Goal: Task Accomplishment & Management: Use online tool/utility

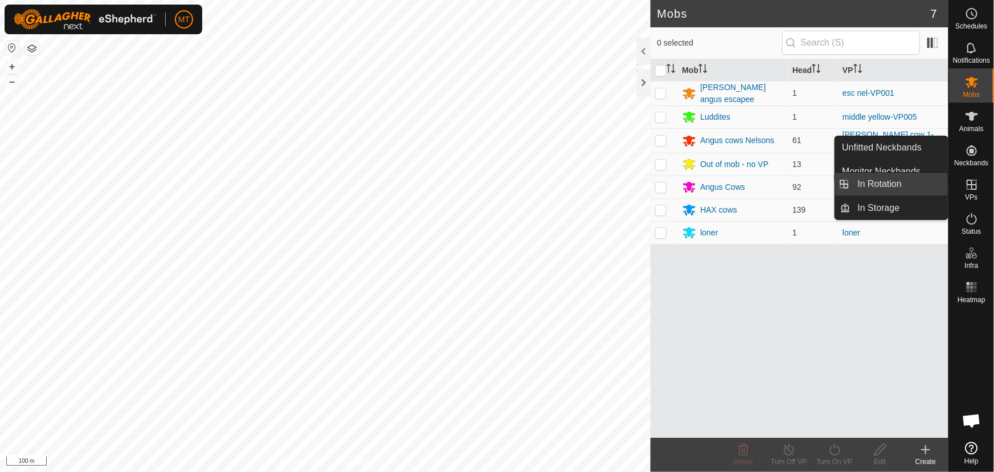
click at [881, 186] on link "In Rotation" at bounding box center [899, 184] width 97 height 23
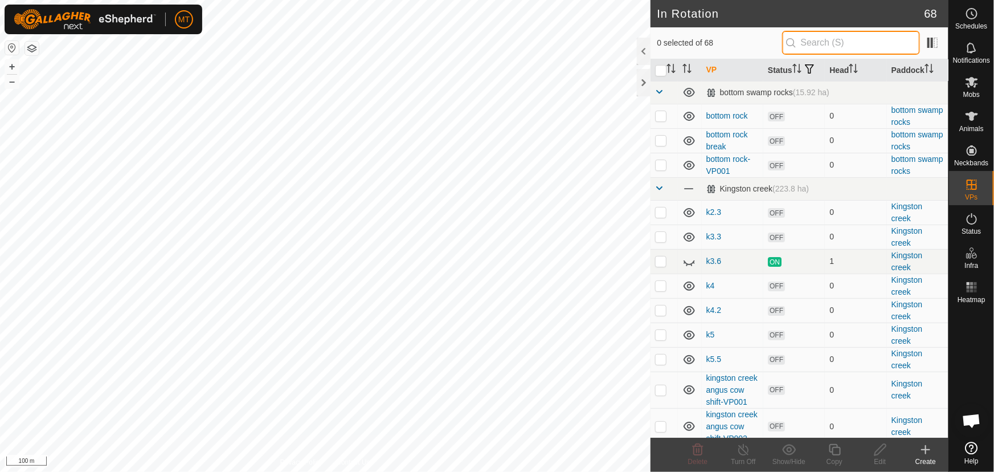
click at [813, 41] on input "text" at bounding box center [851, 43] width 138 height 24
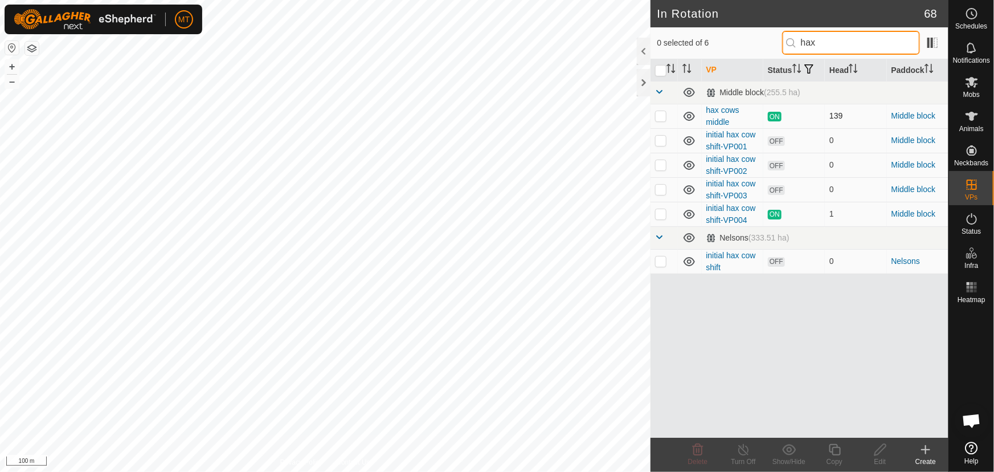
type input "hax"
click at [662, 113] on p-checkbox at bounding box center [660, 115] width 11 height 9
checkbox input "true"
click at [834, 457] on div "Copy" at bounding box center [835, 461] width 46 height 10
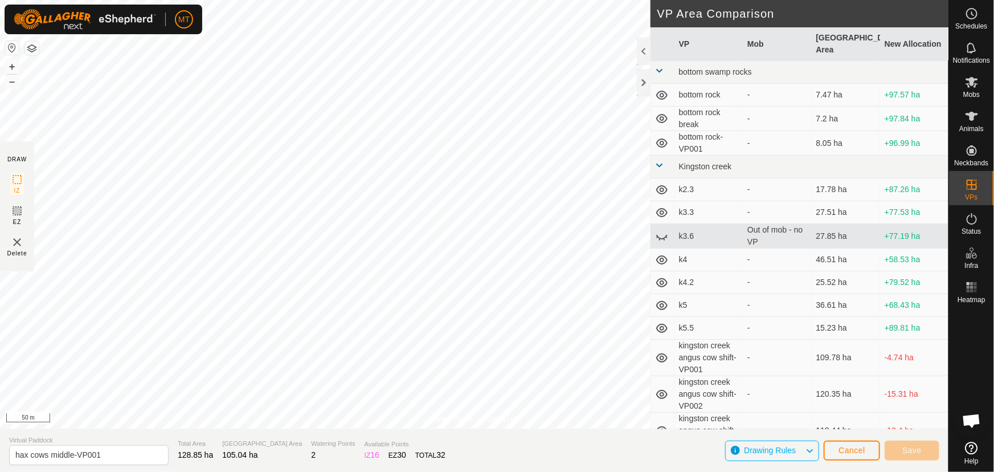
click at [296, 440] on div "Privacy Policy Contact Us Animal60 0780793450 HAX cows hax cows middle + – ⇧ i …" at bounding box center [474, 236] width 948 height 472
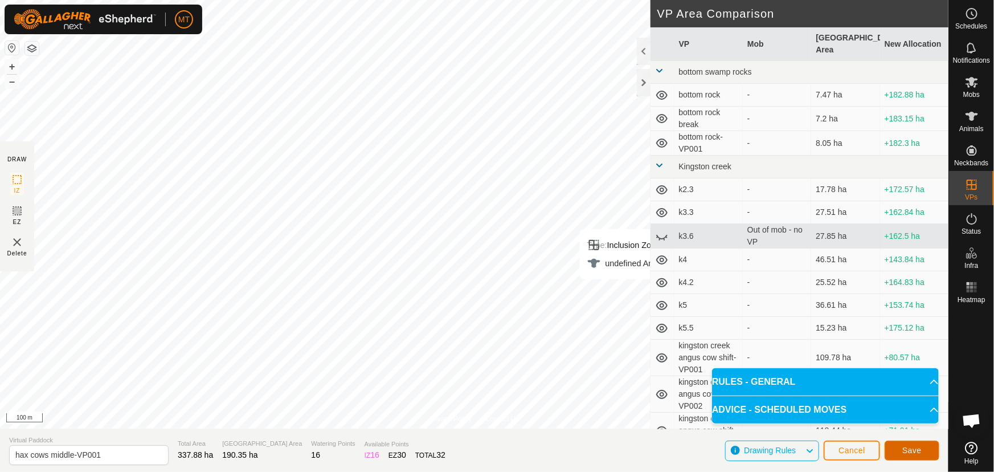
click at [917, 452] on span "Save" at bounding box center [911, 449] width 19 height 9
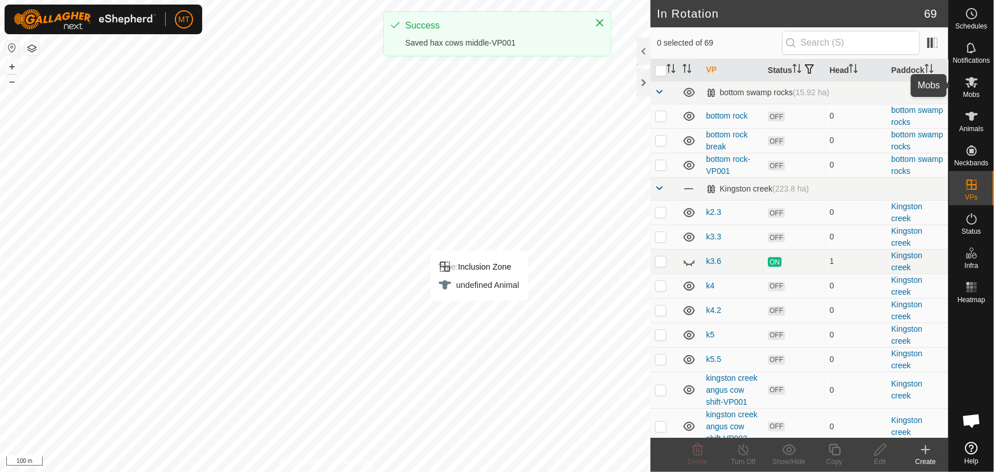
click at [971, 80] on icon at bounding box center [971, 82] width 13 height 11
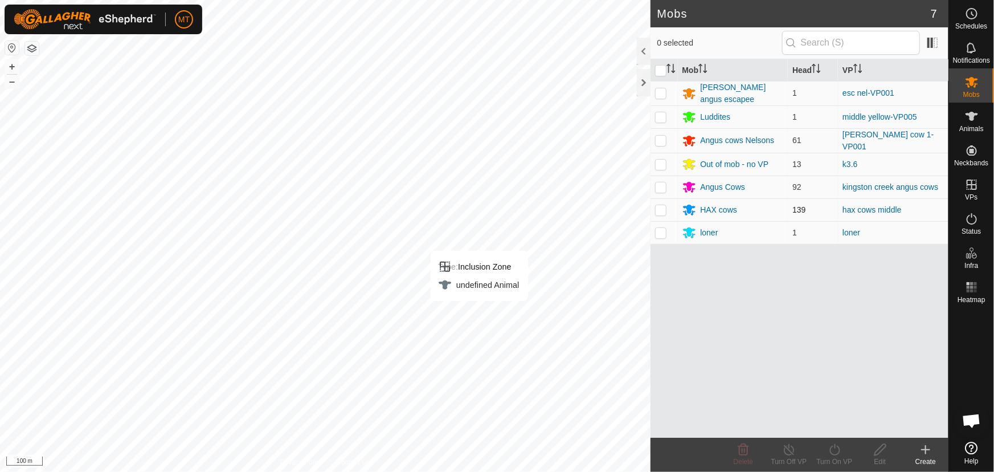
click at [661, 208] on p-checkbox at bounding box center [660, 209] width 11 height 9
checkbox input "true"
click at [831, 452] on icon at bounding box center [834, 449] width 10 height 11
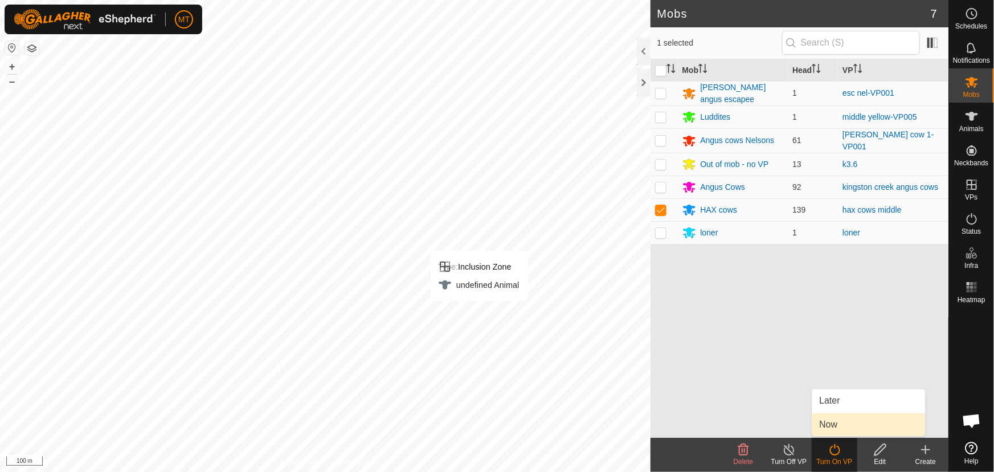
click at [824, 427] on body "MT Schedules Notifications Mobs Animals Neckbands VPs Status Infra Heatmap Help…" at bounding box center [497, 236] width 994 height 472
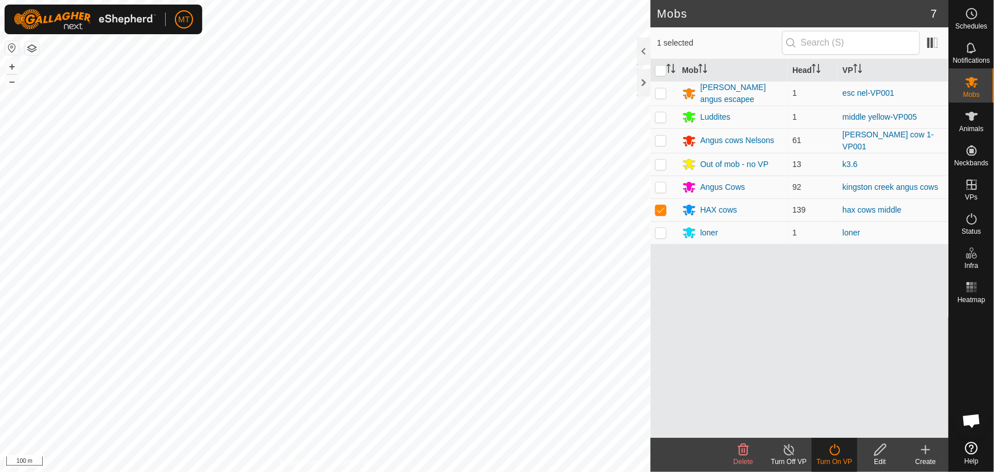
click at [837, 449] on icon at bounding box center [835, 450] width 14 height 14
click at [834, 448] on icon at bounding box center [835, 450] width 14 height 14
click at [833, 418] on link "Now" at bounding box center [868, 424] width 113 height 23
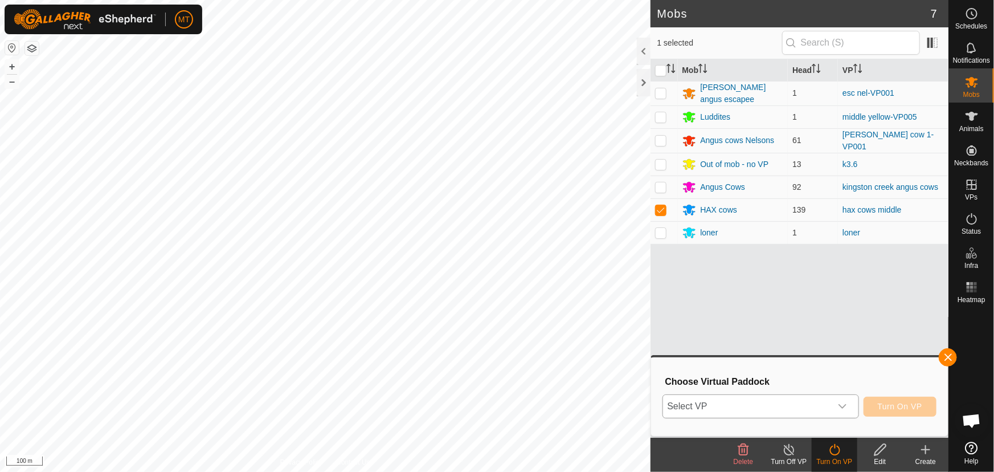
click at [759, 402] on span "Select VP" at bounding box center [747, 406] width 168 height 23
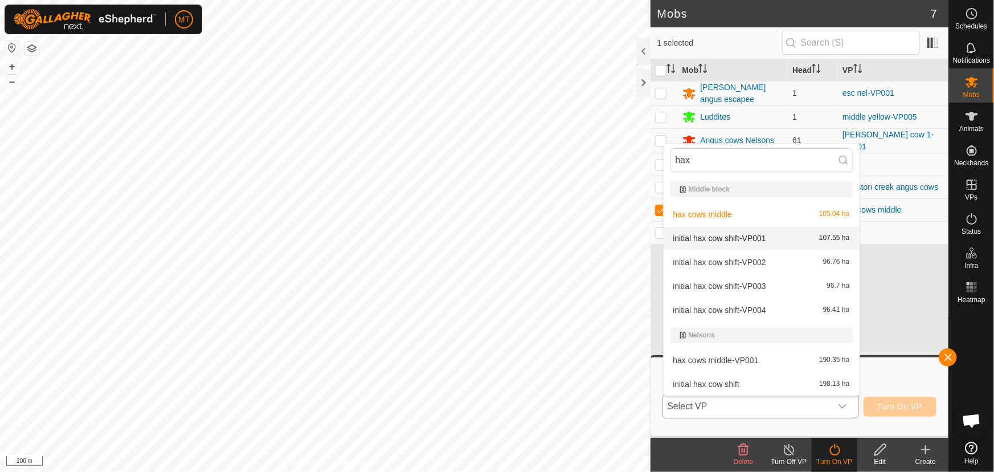
type input "hax"
click at [718, 235] on li "initial hax cow shift-VP001 107.55 ha" at bounding box center [762, 238] width 196 height 23
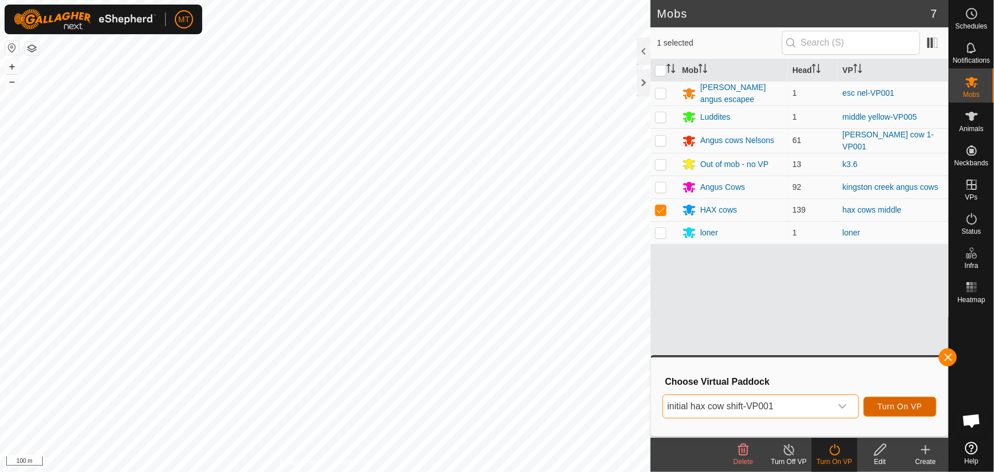
click at [899, 406] on span "Turn On VP" at bounding box center [900, 406] width 44 height 9
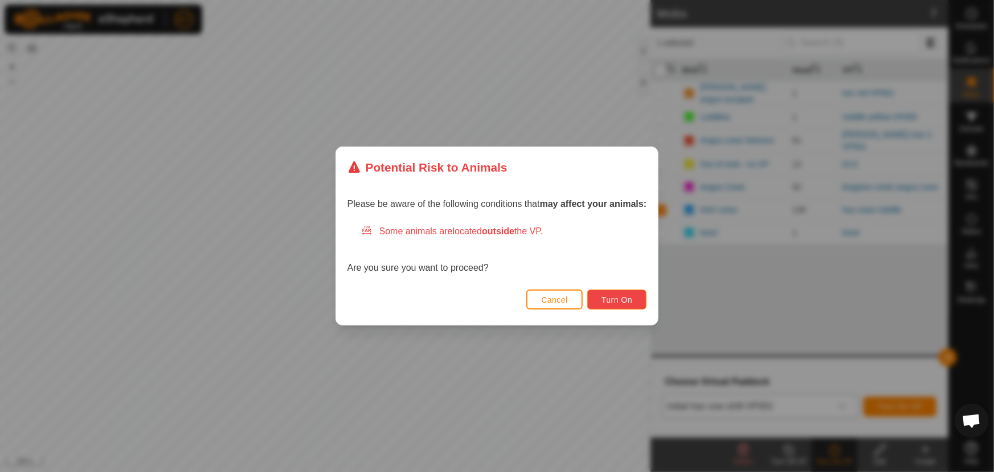
click at [626, 298] on span "Turn On" at bounding box center [616, 299] width 31 height 9
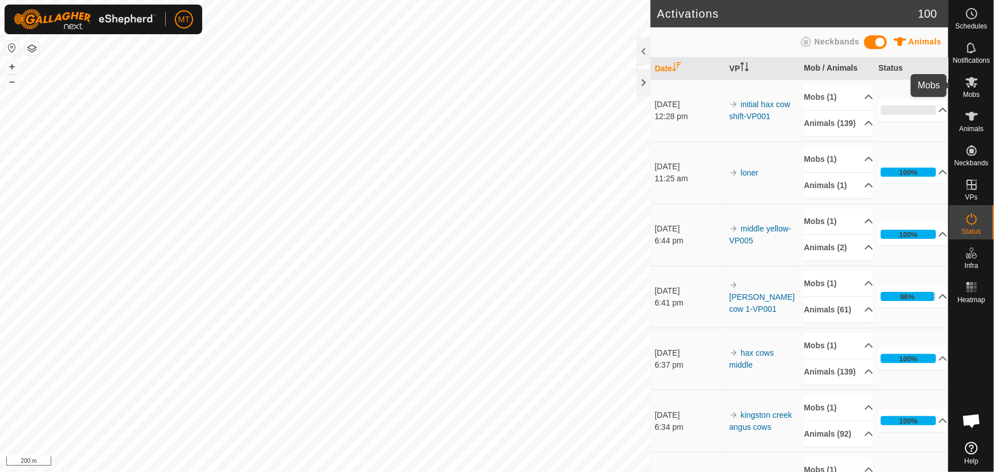
click at [959, 81] on div "Mobs" at bounding box center [971, 85] width 45 height 34
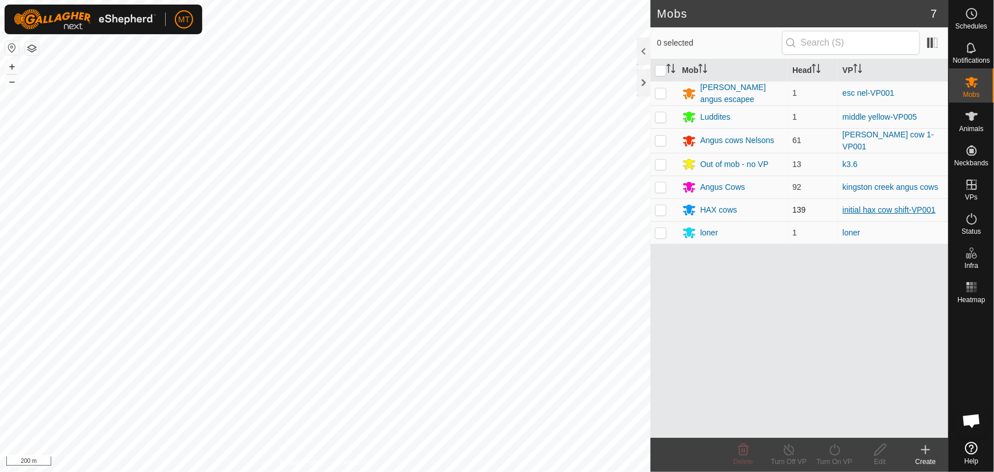
click at [845, 206] on link "initial hax cow shift-VP001" at bounding box center [888, 209] width 93 height 9
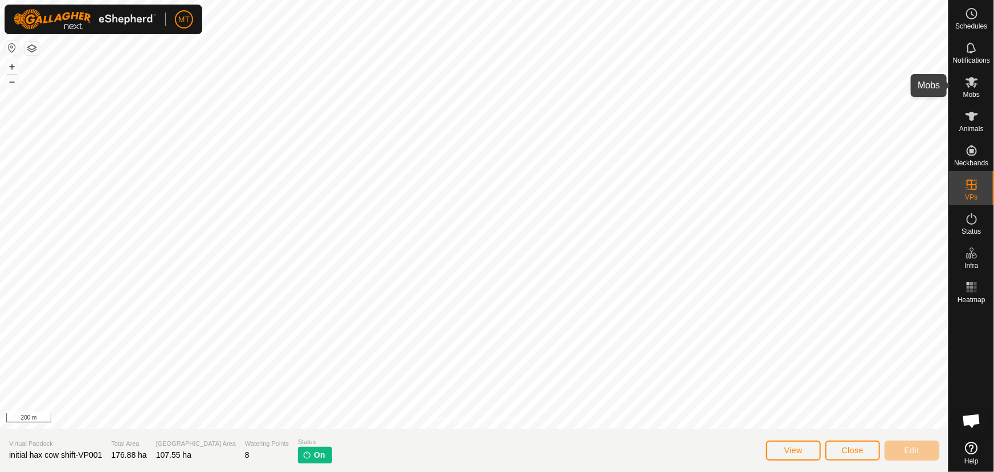
click at [969, 83] on icon at bounding box center [972, 82] width 14 height 14
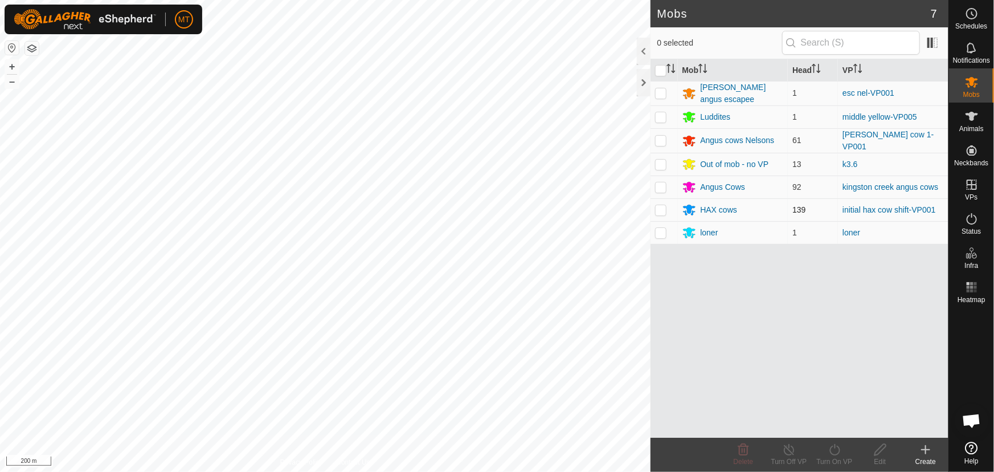
click at [661, 207] on p-checkbox at bounding box center [660, 209] width 11 height 9
checkbox input "true"
click at [836, 453] on icon at bounding box center [835, 450] width 14 height 14
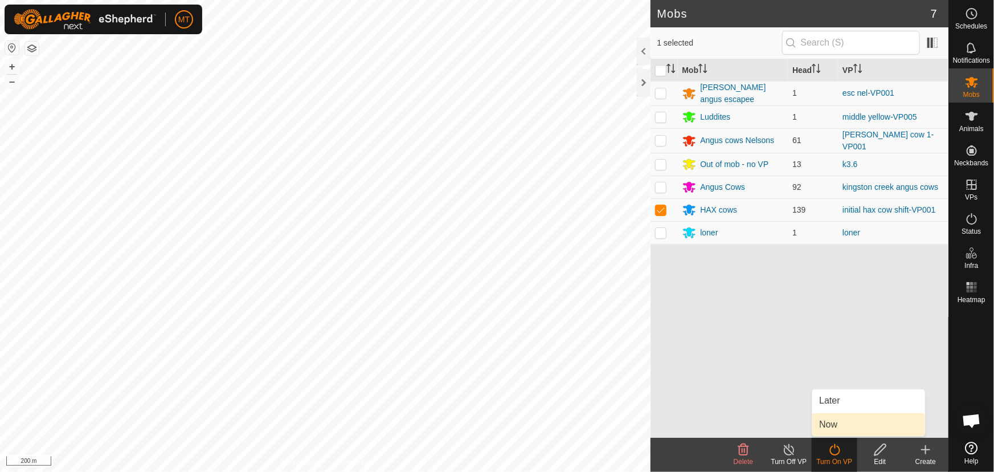
click at [832, 427] on link "Now" at bounding box center [868, 424] width 113 height 23
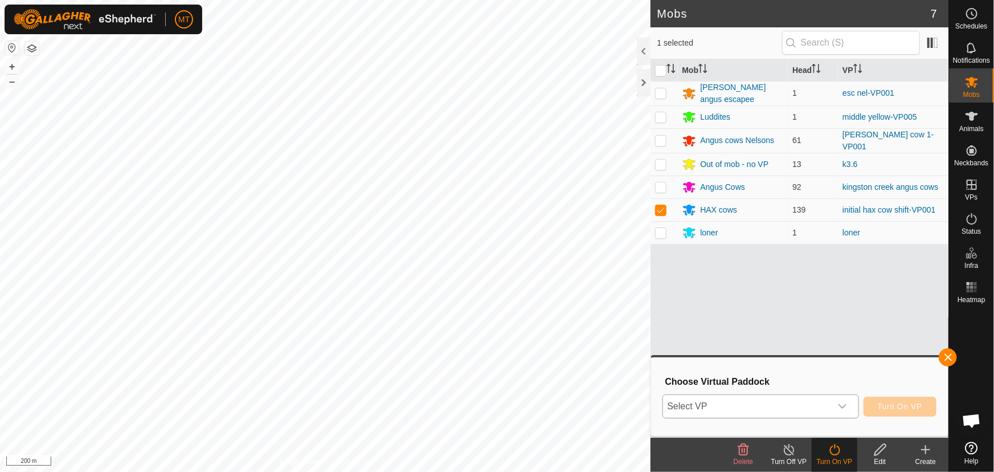
click at [760, 406] on span "Select VP" at bounding box center [747, 406] width 168 height 23
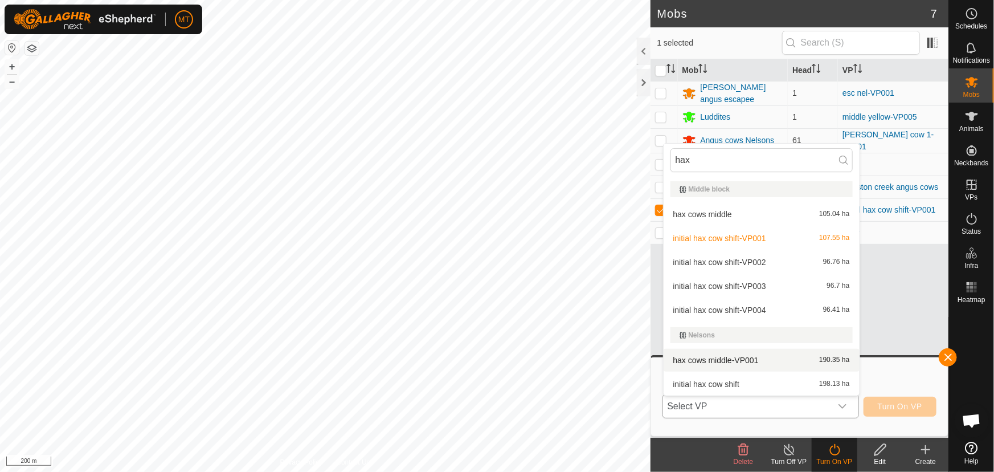
type input "hax"
click at [734, 353] on li "hax cows middle-VP001 190.35 ha" at bounding box center [762, 360] width 196 height 23
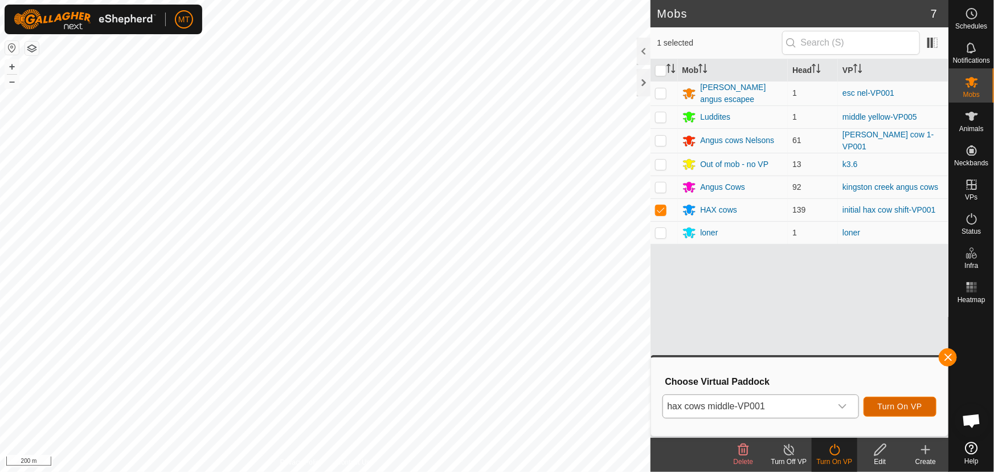
click at [927, 408] on button "Turn On VP" at bounding box center [899, 406] width 73 height 20
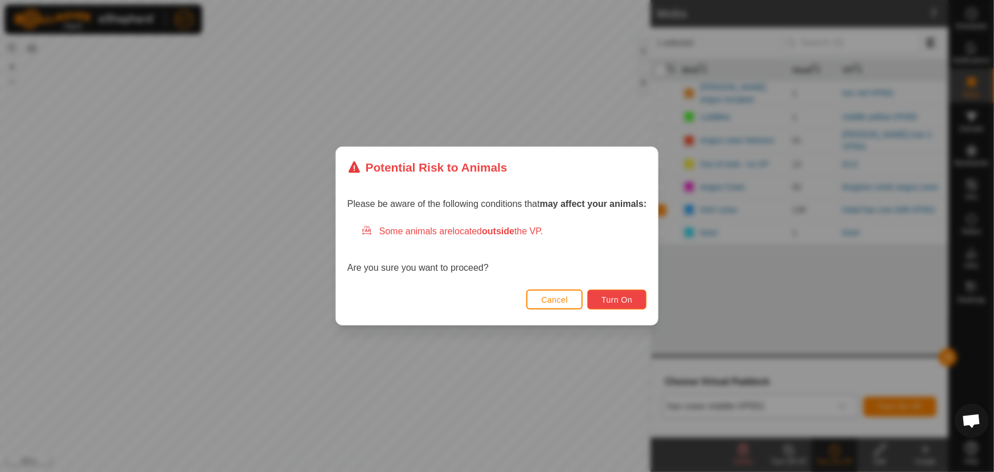
click at [629, 302] on span "Turn On" at bounding box center [616, 299] width 31 height 9
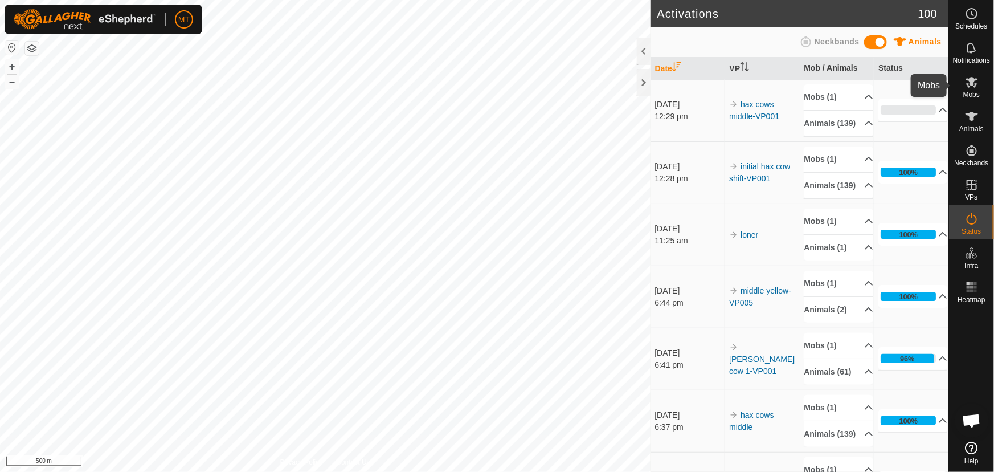
click at [977, 84] on icon at bounding box center [971, 82] width 13 height 11
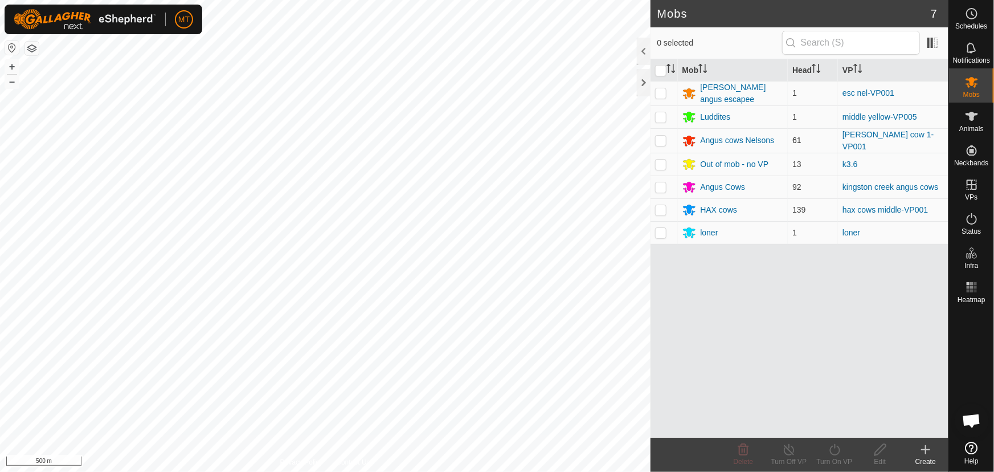
click at [661, 137] on p-checkbox at bounding box center [660, 140] width 11 height 9
checkbox input "true"
click at [843, 136] on link "[PERSON_NAME] cow 1-VP001" at bounding box center [887, 140] width 91 height 21
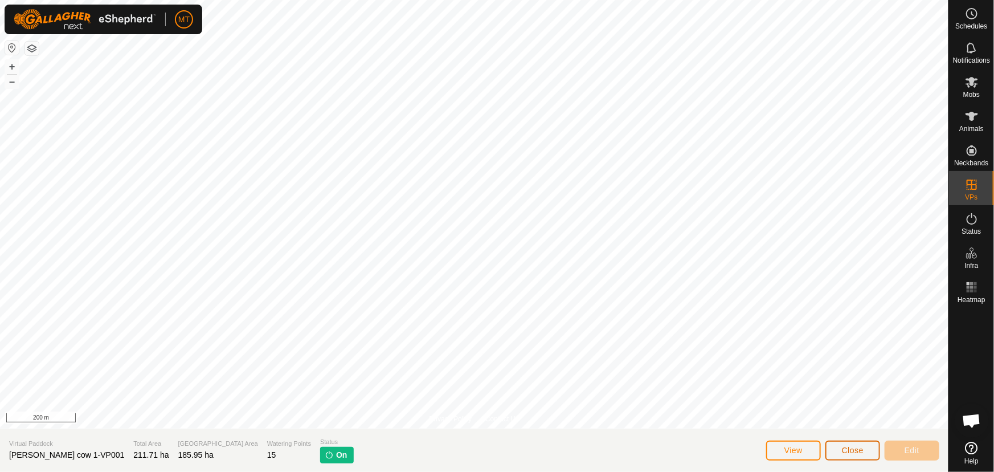
click at [845, 448] on span "Close" at bounding box center [853, 449] width 22 height 9
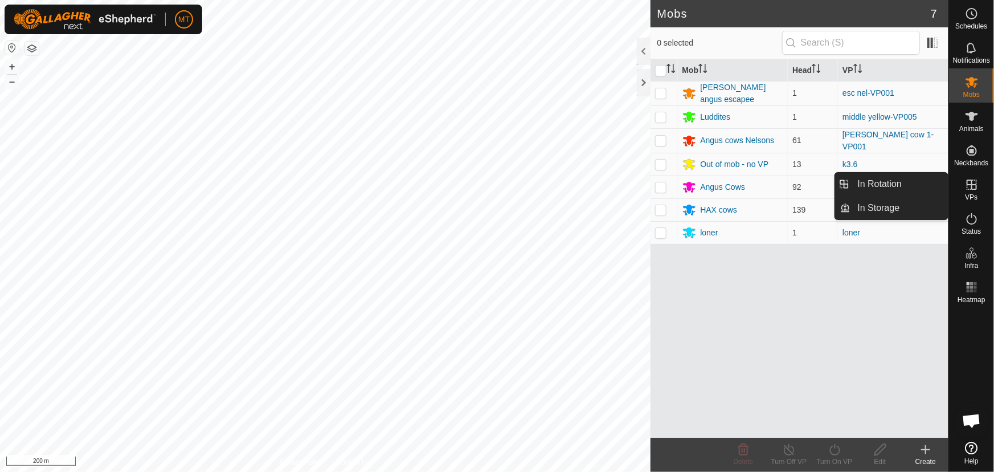
click at [979, 190] on es-virtualpaddocks-svg-icon at bounding box center [971, 184] width 21 height 18
drag, startPoint x: 945, startPoint y: 193, endPoint x: 888, endPoint y: 189, distance: 57.1
click at [898, 189] on link "In Rotation" at bounding box center [899, 184] width 97 height 23
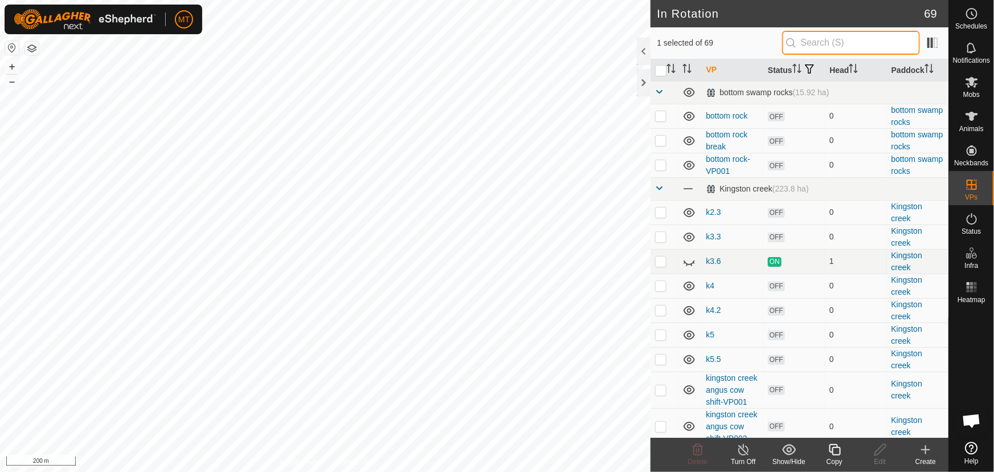
click at [854, 46] on input "text" at bounding box center [851, 43] width 138 height 24
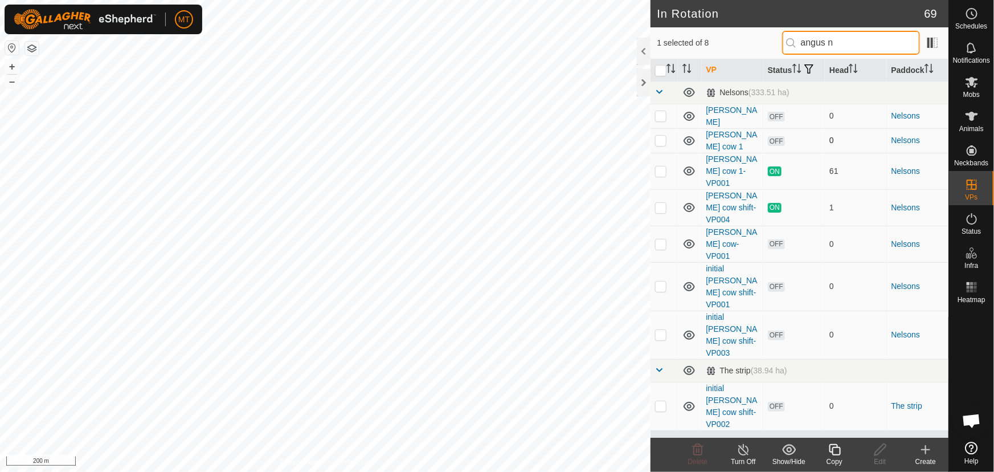
type input "angus n"
click at [658, 140] on p-checkbox at bounding box center [660, 140] width 11 height 9
click at [661, 136] on p-checkbox at bounding box center [660, 140] width 11 height 9
checkbox input "false"
click at [661, 166] on p-checkbox at bounding box center [660, 170] width 11 height 9
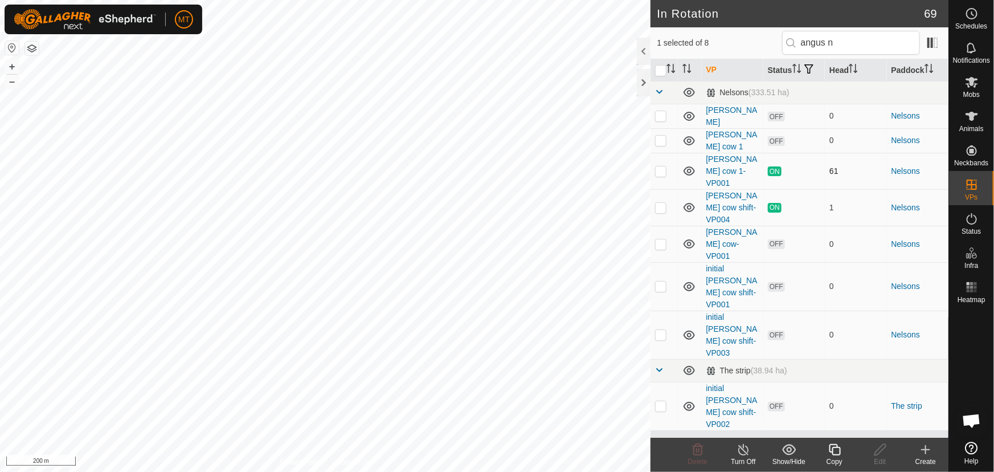
checkbox input "true"
click at [661, 69] on input "checkbox" at bounding box center [660, 70] width 11 height 11
checkbox input "true"
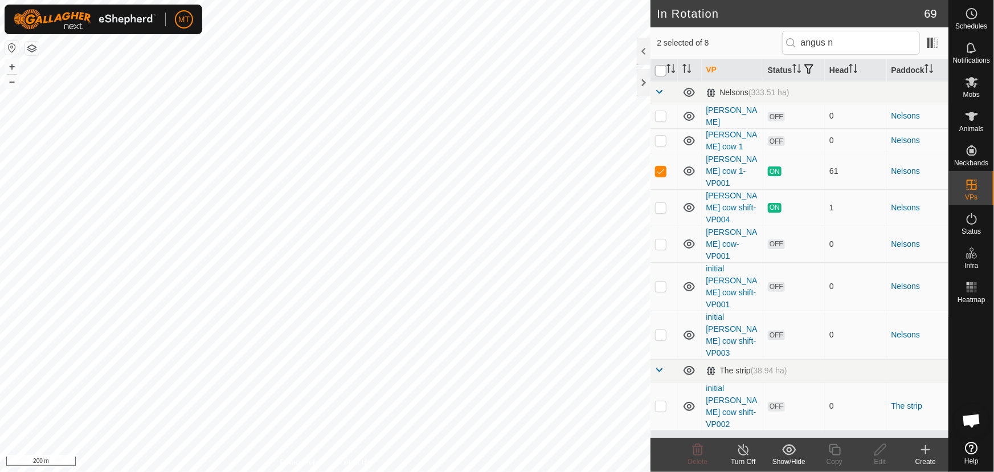
checkbox input "true"
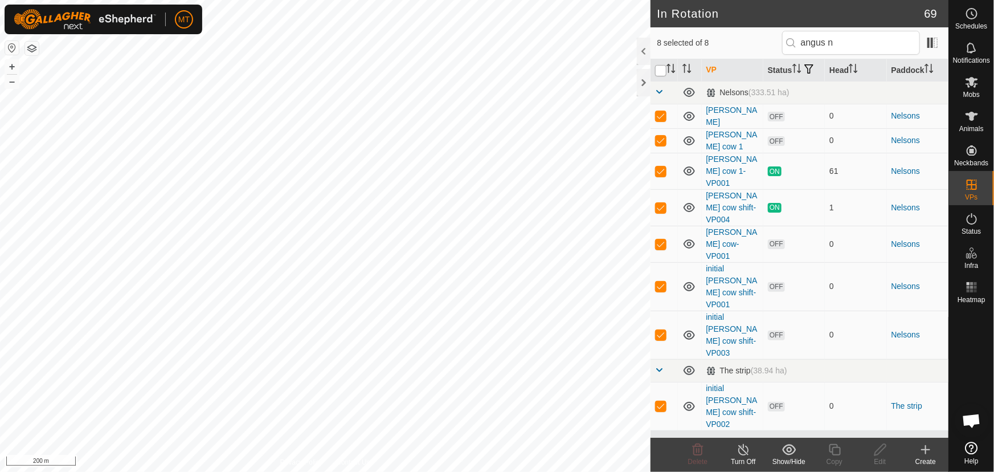
click at [661, 69] on input "checkbox" at bounding box center [660, 70] width 11 height 11
click at [661, 72] on input "checkbox" at bounding box center [660, 70] width 11 height 11
click at [660, 71] on input "checkbox" at bounding box center [660, 70] width 11 height 11
click at [661, 70] on input "checkbox" at bounding box center [660, 70] width 11 height 11
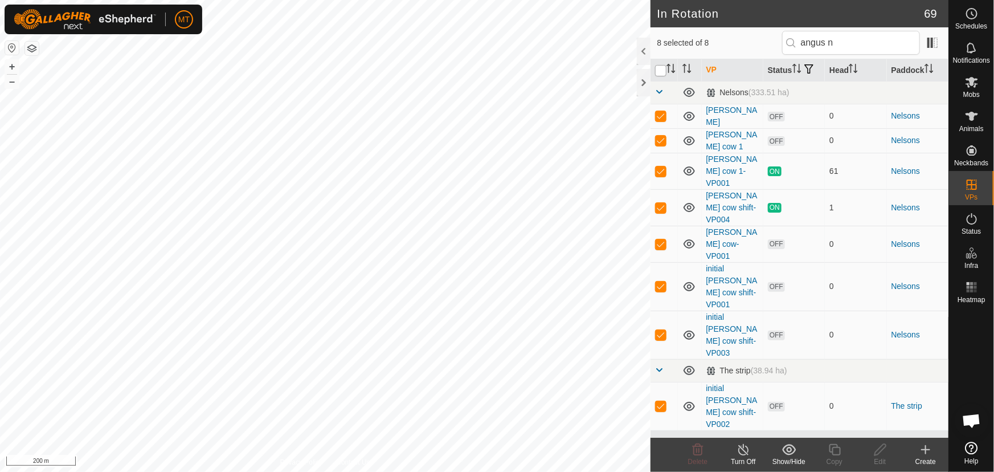
click at [661, 70] on input "checkbox" at bounding box center [660, 70] width 11 height 11
click at [655, 73] on input "checkbox" at bounding box center [660, 70] width 11 height 11
checkbox input "true"
click at [664, 115] on p-checkbox at bounding box center [660, 115] width 11 height 9
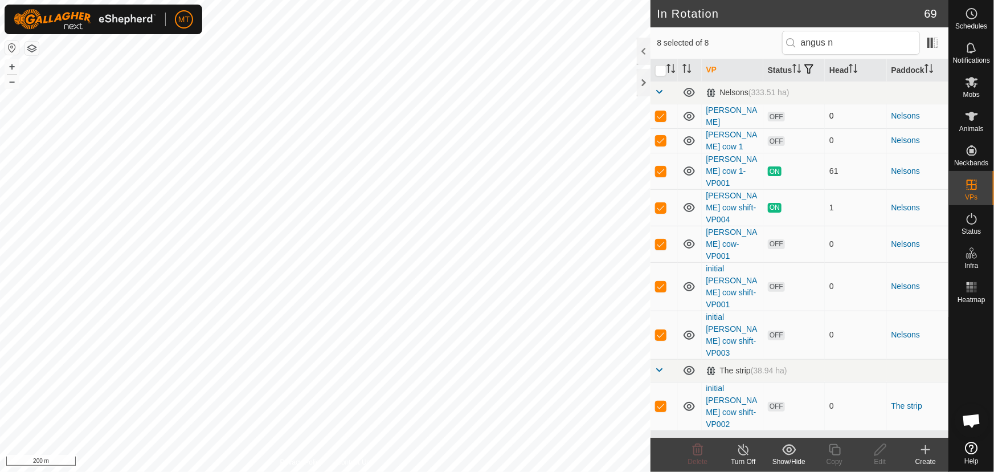
checkbox input "false"
click at [661, 139] on p-checkbox at bounding box center [660, 140] width 11 height 9
checkbox input "false"
click at [662, 166] on p-checkbox at bounding box center [660, 170] width 11 height 9
checkbox input "false"
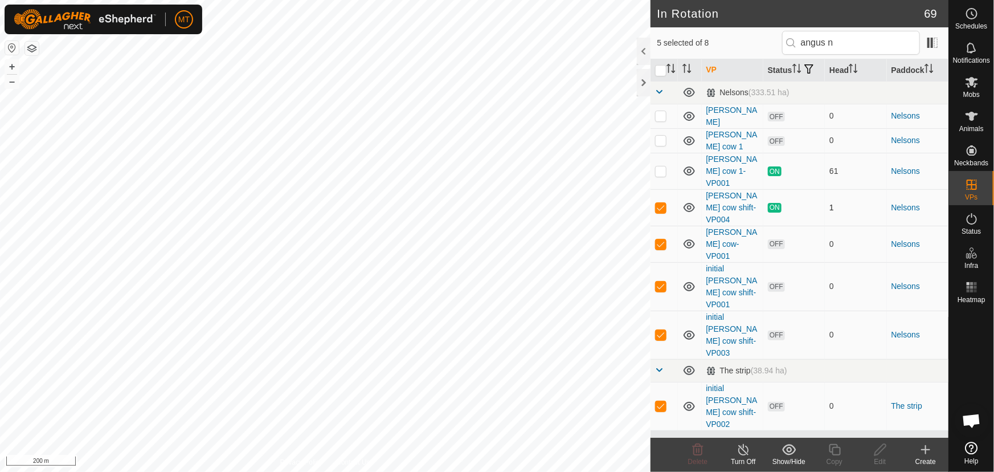
click at [662, 190] on td at bounding box center [663, 207] width 27 height 36
checkbox input "false"
click at [662, 226] on td at bounding box center [663, 244] width 27 height 36
checkbox input "false"
click at [661, 265] on td at bounding box center [663, 286] width 27 height 48
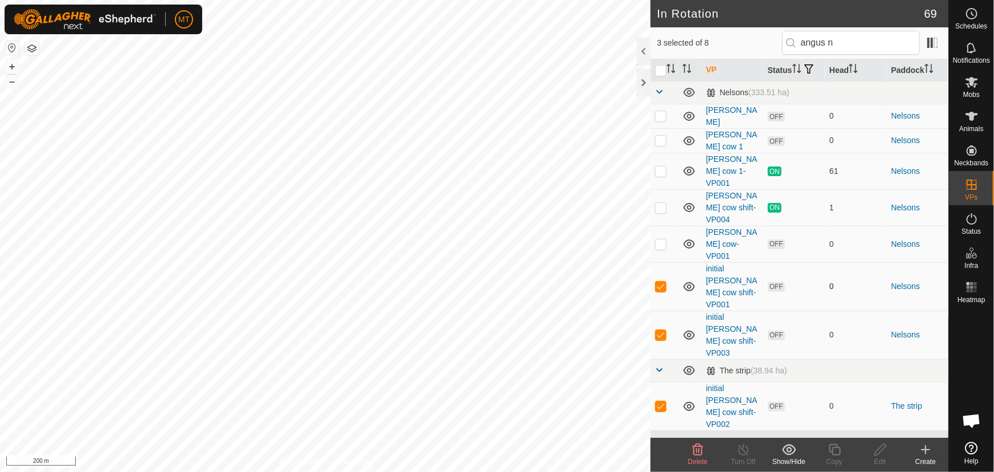
checkbox input "false"
click at [661, 330] on p-checkbox at bounding box center [660, 334] width 11 height 9
checkbox input "false"
click at [663, 401] on p-checkbox at bounding box center [660, 405] width 11 height 9
checkbox input "false"
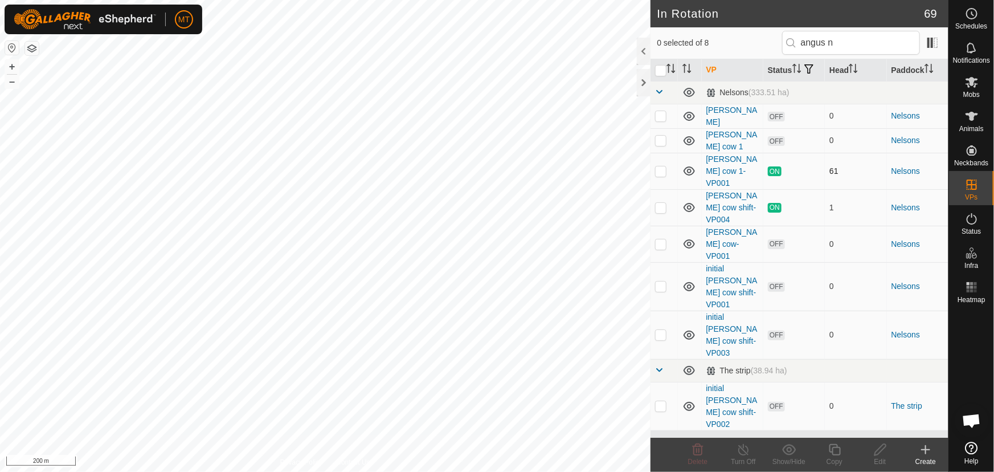
click at [661, 166] on p-checkbox at bounding box center [660, 170] width 11 height 9
checkbox input "true"
drag, startPoint x: 837, startPoint y: 449, endPoint x: 837, endPoint y: 460, distance: 10.8
click at [837, 460] on div "Copy" at bounding box center [835, 461] width 46 height 10
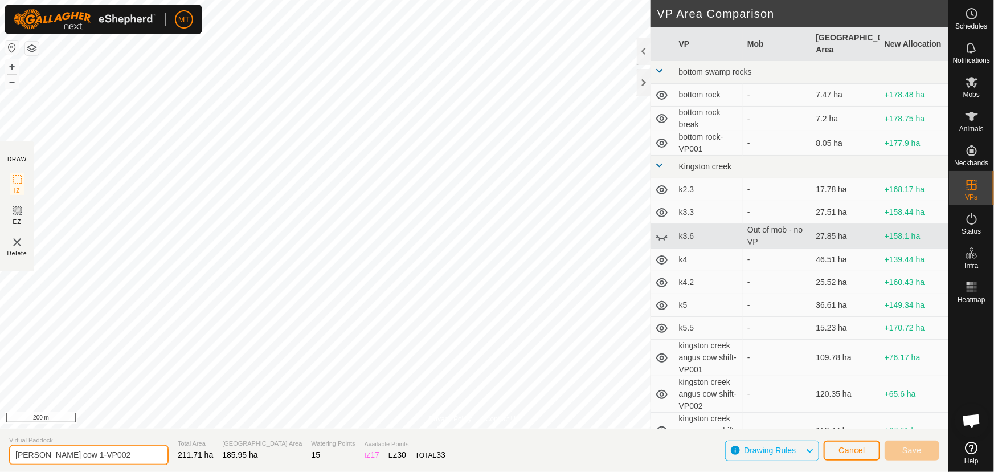
drag, startPoint x: 117, startPoint y: 456, endPoint x: 77, endPoint y: 459, distance: 40.0
click at [77, 459] on input "[PERSON_NAME] cow 1-VP002" at bounding box center [88, 455] width 159 height 20
type input "[PERSON_NAME] cows"
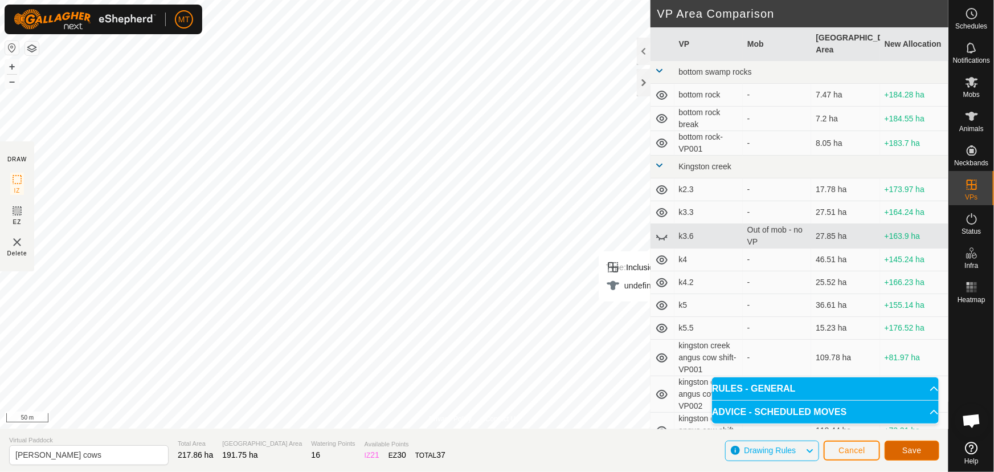
click at [909, 454] on span "Save" at bounding box center [911, 449] width 19 height 9
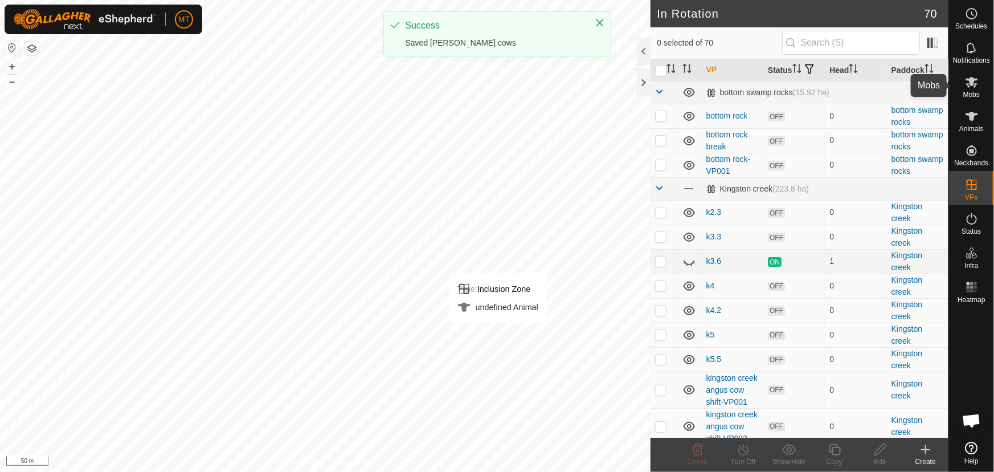
click at [973, 86] on icon at bounding box center [972, 82] width 14 height 14
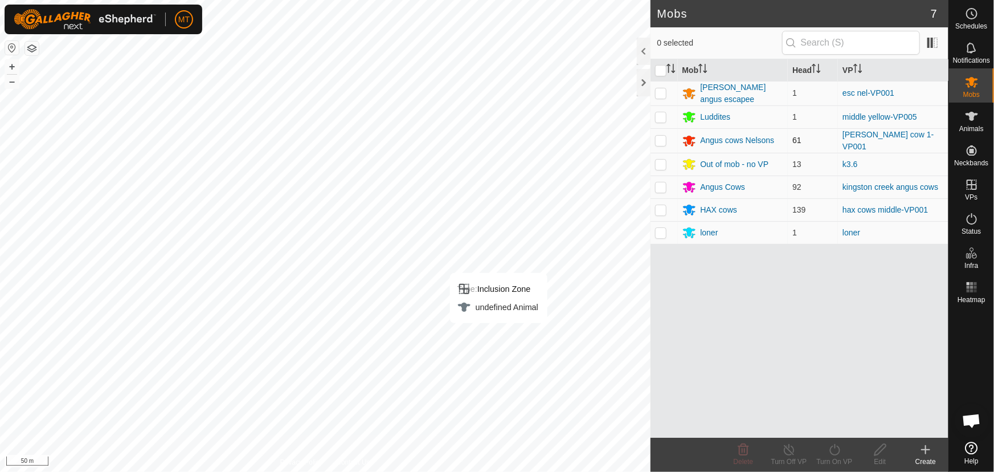
click at [662, 140] on p-checkbox at bounding box center [660, 140] width 11 height 9
checkbox input "true"
click at [835, 452] on icon at bounding box center [835, 450] width 14 height 14
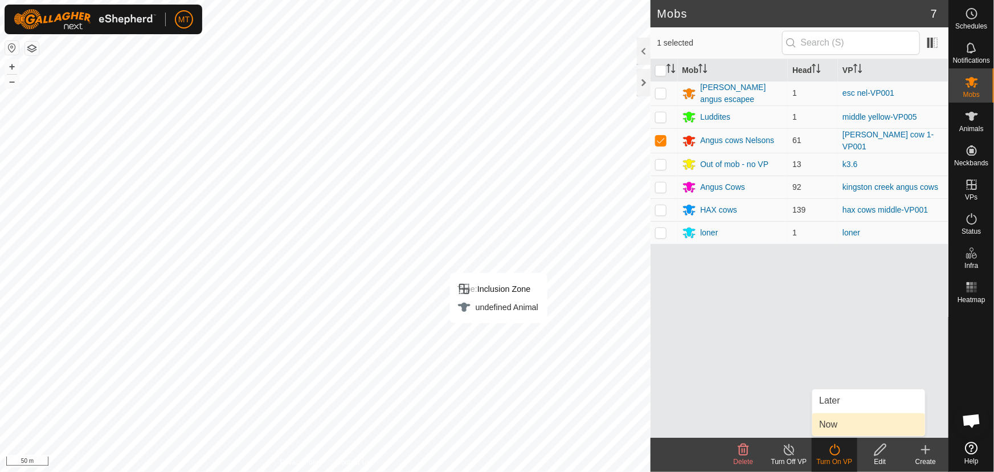
click at [835, 425] on link "Now" at bounding box center [868, 424] width 113 height 23
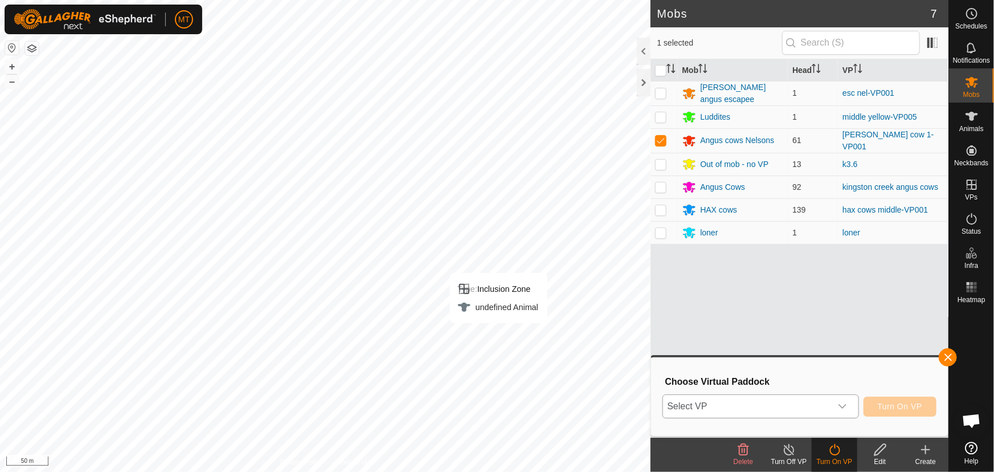
click at [769, 402] on span "Select VP" at bounding box center [747, 406] width 168 height 23
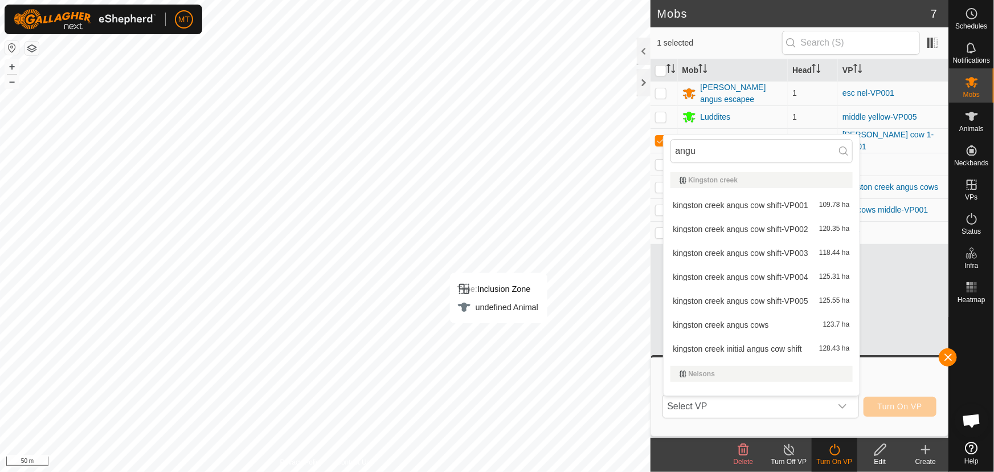
type input "angus"
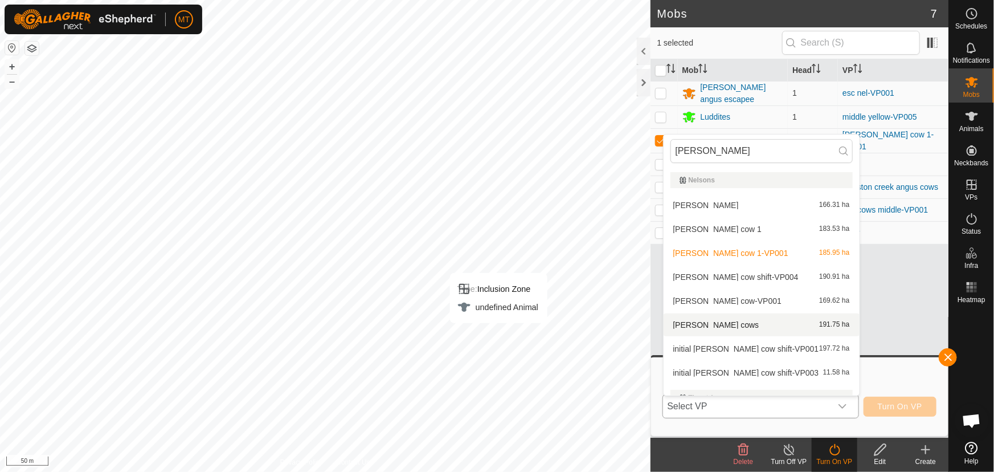
type input "[PERSON_NAME]"
click at [716, 323] on li "[PERSON_NAME] cows 191.75 ha" at bounding box center [762, 324] width 196 height 23
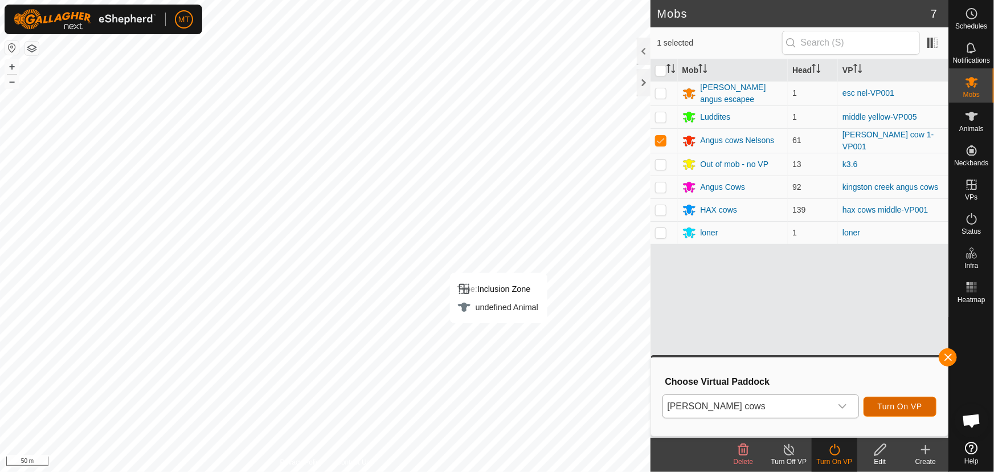
click at [903, 402] on span "Turn On VP" at bounding box center [900, 406] width 44 height 9
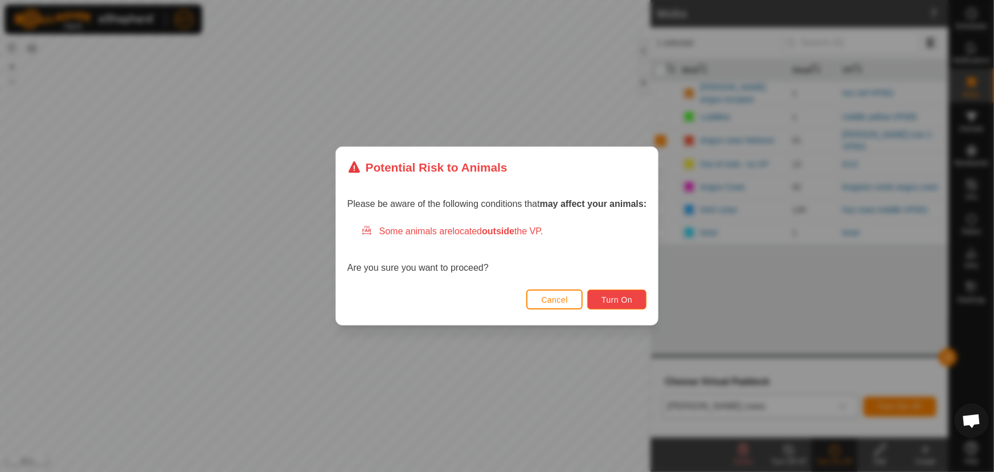
click at [621, 302] on span "Turn On" at bounding box center [616, 299] width 31 height 9
